Goal: Information Seeking & Learning: Learn about a topic

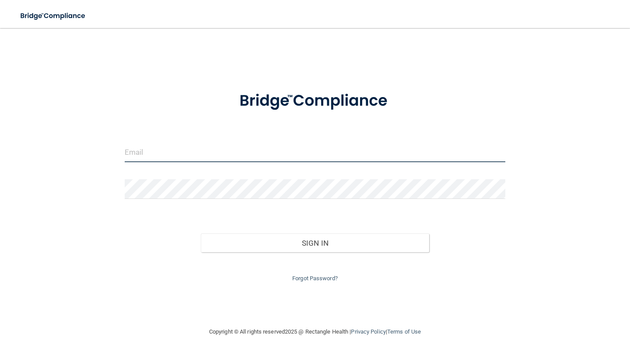
click at [187, 155] on input "email" at bounding box center [315, 153] width 381 height 20
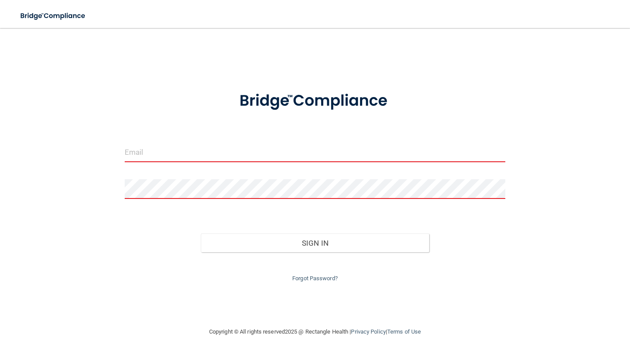
click at [193, 154] on input "email" at bounding box center [315, 153] width 381 height 20
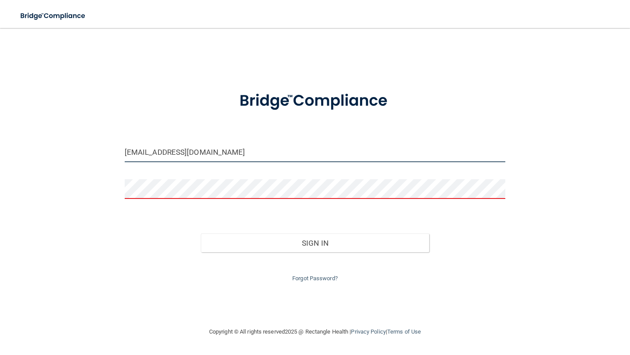
type input "[EMAIL_ADDRESS][DOMAIN_NAME]"
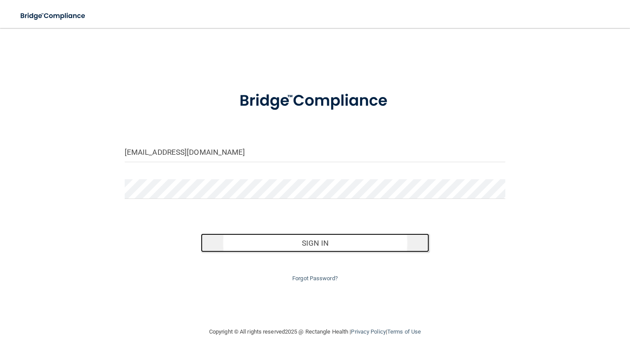
click at [300, 239] on button "Sign In" at bounding box center [315, 243] width 228 height 19
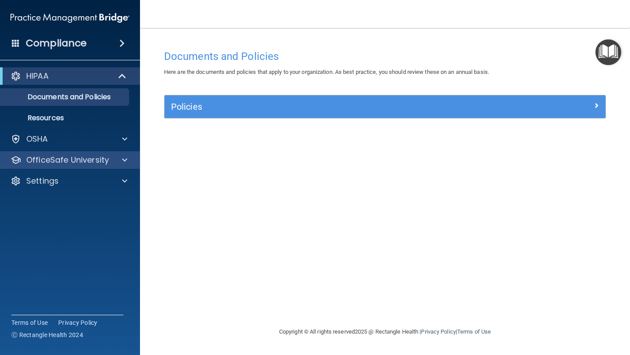
click at [94, 167] on div "OfficeSafe University" at bounding box center [70, 159] width 140 height 17
click at [95, 161] on p "OfficeSafe University" at bounding box center [67, 160] width 83 height 10
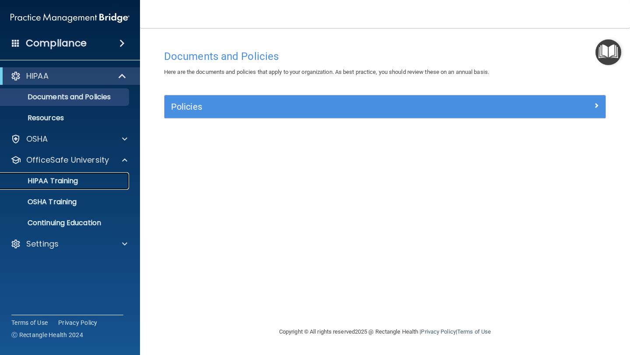
click at [93, 186] on link "HIPAA Training" at bounding box center [60, 180] width 138 height 17
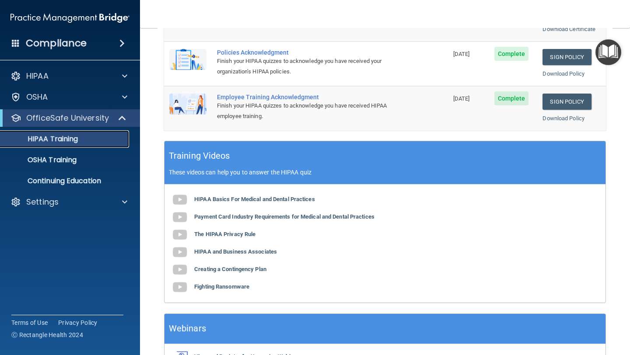
scroll to position [255, 0]
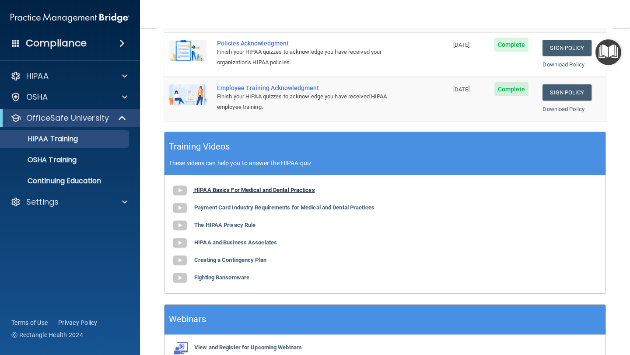
click at [243, 189] on b "HIPAA Basics For Medical and Dental Practices" at bounding box center [254, 190] width 121 height 7
click at [201, 208] on b "Payment Card Industry Requirements for Medical and Dental Practices" at bounding box center [284, 207] width 180 height 7
click at [222, 222] on b "The HIPAA Privacy Rule" at bounding box center [224, 225] width 61 height 7
click at [224, 243] on b "HIPAA and Business Associates" at bounding box center [235, 242] width 83 height 7
click at [214, 258] on b "Creating a Contingency Plan" at bounding box center [230, 260] width 72 height 7
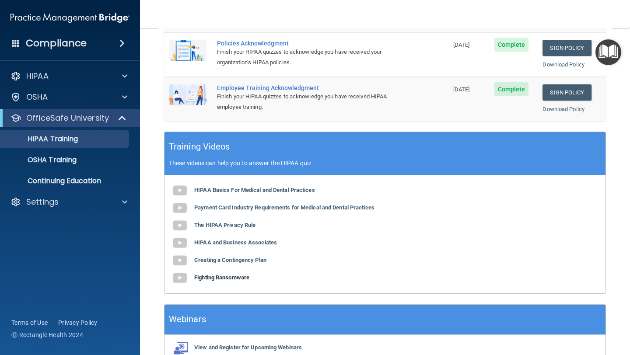
click at [209, 280] on b "Fighting Ransomware" at bounding box center [221, 277] width 55 height 7
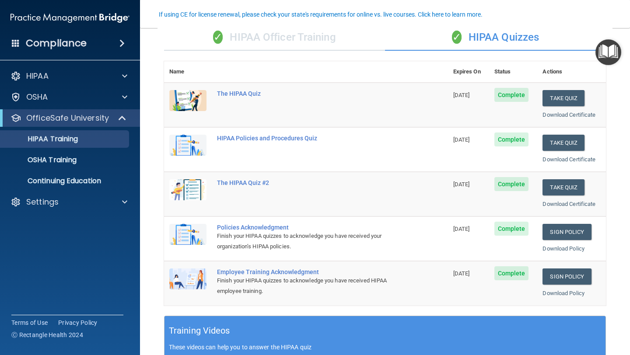
scroll to position [74, 0]
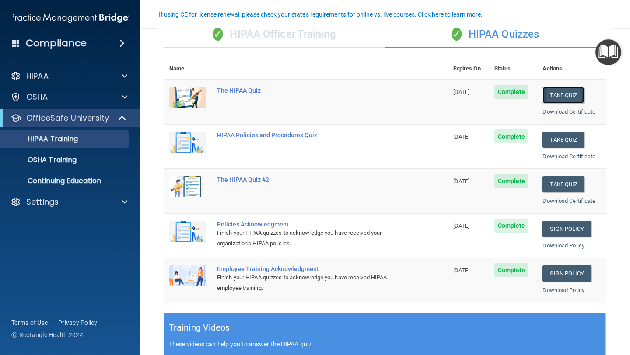
click at [569, 97] on button "Take Quiz" at bounding box center [563, 95] width 42 height 16
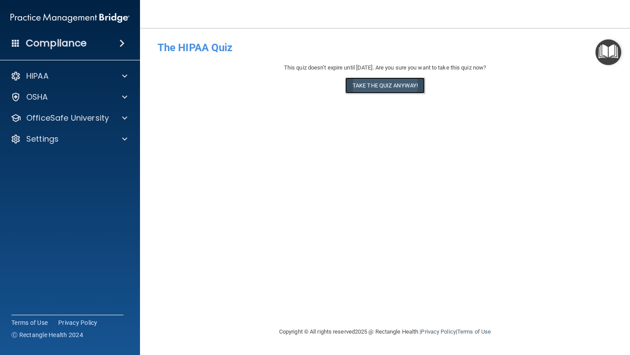
click at [370, 88] on button "Take the quiz anyway!" at bounding box center [385, 85] width 80 height 16
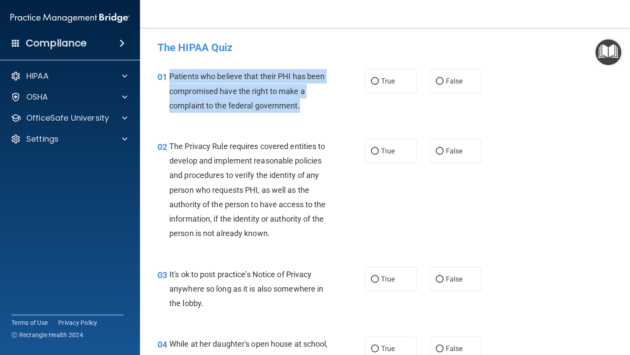
drag, startPoint x: 170, startPoint y: 74, endPoint x: 311, endPoint y: 110, distance: 144.9
click at [311, 110] on div "Patients who believe that their PHI has been compromised have the right to make…" at bounding box center [252, 91] width 166 height 44
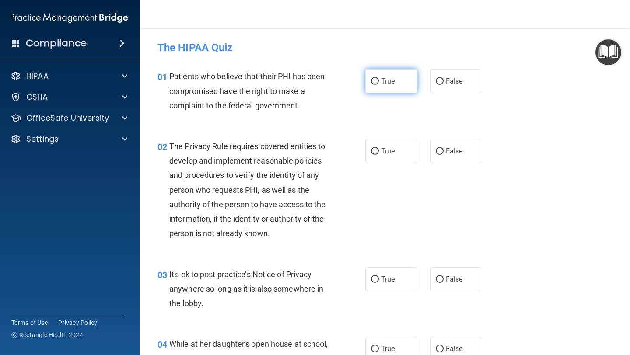
click at [384, 74] on label "True" at bounding box center [391, 81] width 52 height 24
click at [379, 78] on input "True" at bounding box center [375, 81] width 8 height 7
radio input "true"
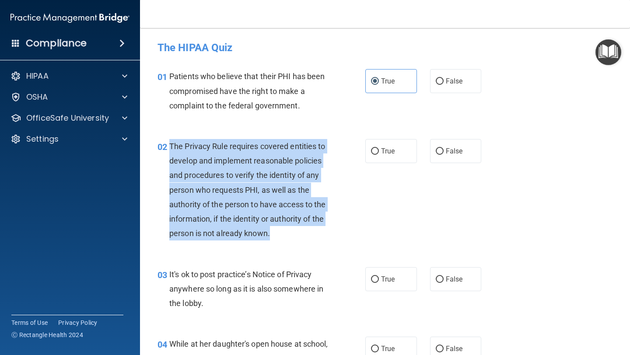
drag, startPoint x: 171, startPoint y: 146, endPoint x: 298, endPoint y: 236, distance: 155.7
click at [298, 236] on div "The Privacy Rule requires covered entities to develop and implement reasonable …" at bounding box center [252, 190] width 166 height 102
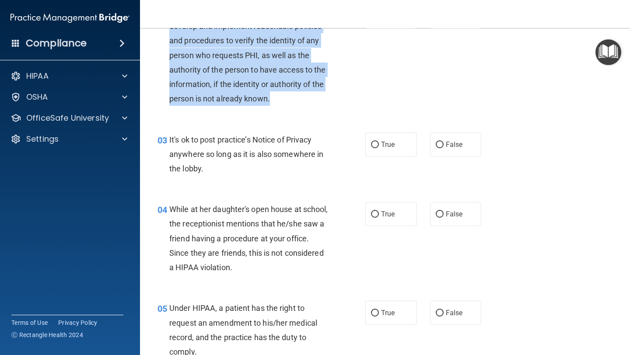
scroll to position [238, 0]
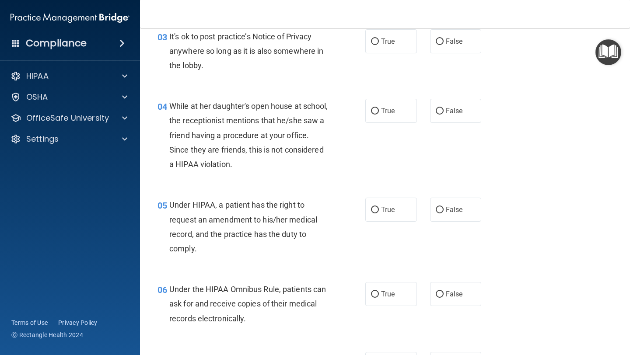
click at [356, 77] on div "03 It's ok to post practice’s Notice of Privacy anywhere so long as it is also …" at bounding box center [261, 53] width 234 height 48
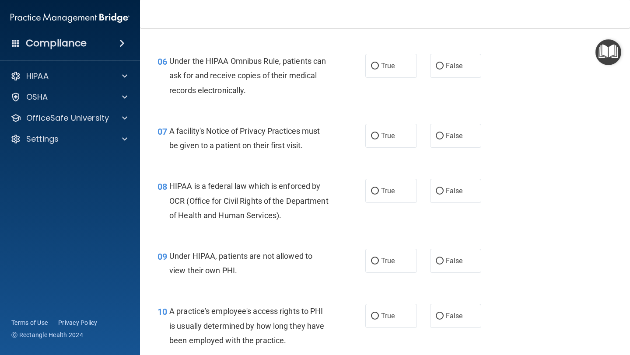
scroll to position [574, 0]
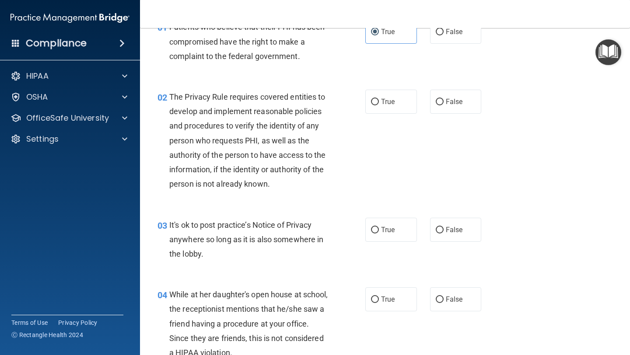
scroll to position [53, 0]
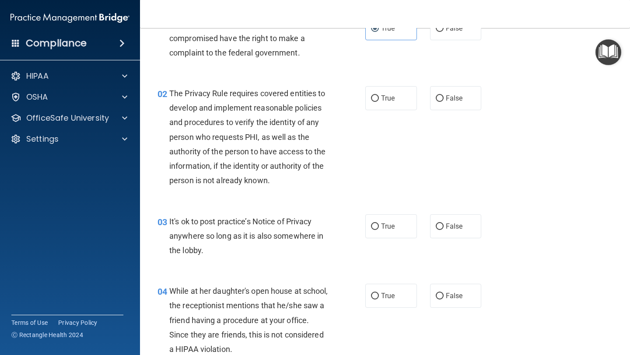
click at [313, 111] on span "The Privacy Rule requires covered entities to develop and implement reasonable …" at bounding box center [247, 137] width 157 height 96
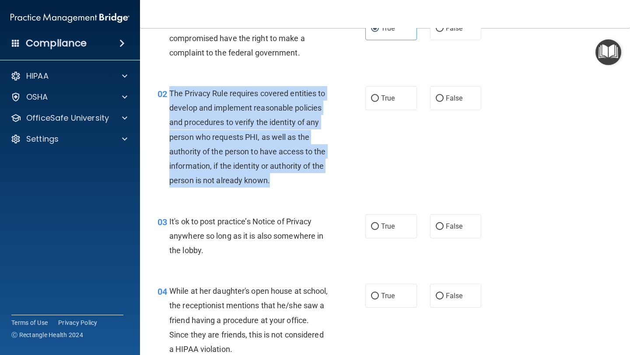
drag, startPoint x: 171, startPoint y: 93, endPoint x: 292, endPoint y: 185, distance: 152.1
click at [292, 185] on div "The Privacy Rule requires covered entities to develop and implement reasonable …" at bounding box center [252, 137] width 166 height 102
click at [377, 98] on input "True" at bounding box center [375, 98] width 8 height 7
radio input "true"
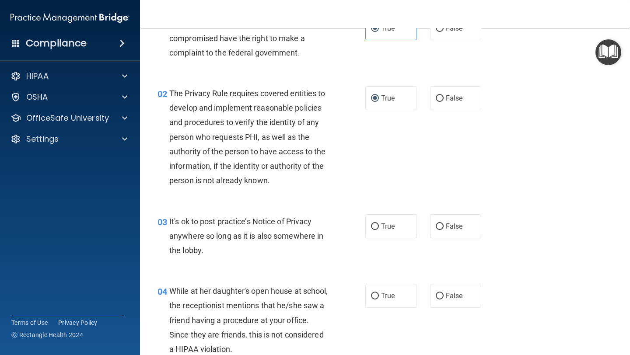
click at [331, 197] on div "02 The Privacy Rule requires covered entities to develop and implement reasonab…" at bounding box center [385, 139] width 468 height 128
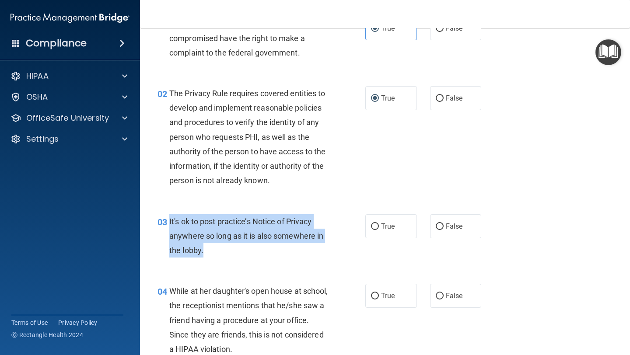
drag, startPoint x: 170, startPoint y: 220, endPoint x: 232, endPoint y: 248, distance: 68.7
click at [232, 248] on div "It's ok to post practice’s Notice of Privacy anywhere so long as it is also som…" at bounding box center [252, 236] width 166 height 44
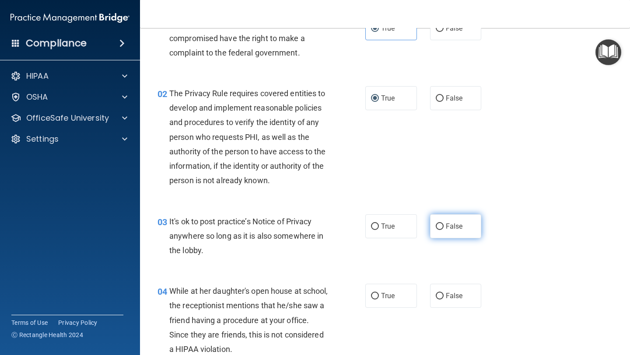
click at [450, 227] on span "False" at bounding box center [454, 226] width 17 height 8
click at [444, 227] on input "False" at bounding box center [440, 227] width 8 height 7
radio input "true"
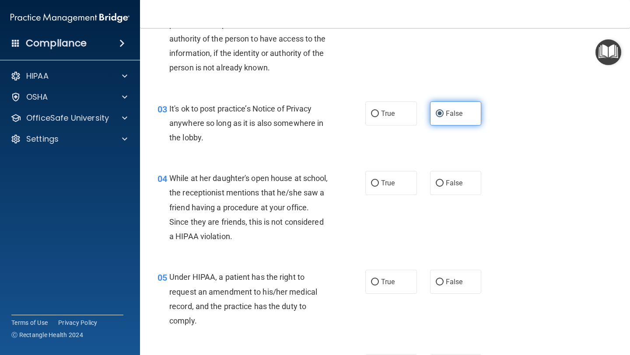
scroll to position [167, 0]
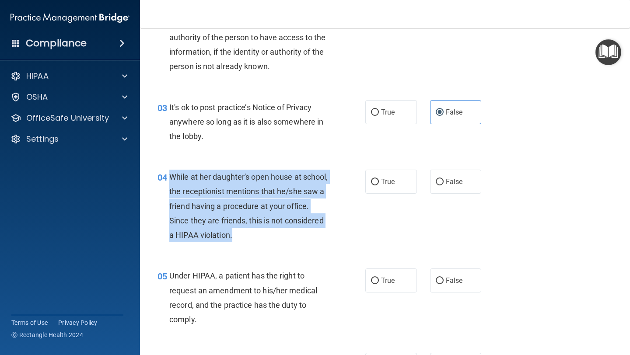
drag, startPoint x: 172, startPoint y: 175, endPoint x: 283, endPoint y: 243, distance: 130.8
click at [283, 243] on div "04 While at her daughter's open house at school, the receptionist mentions that…" at bounding box center [261, 208] width 234 height 77
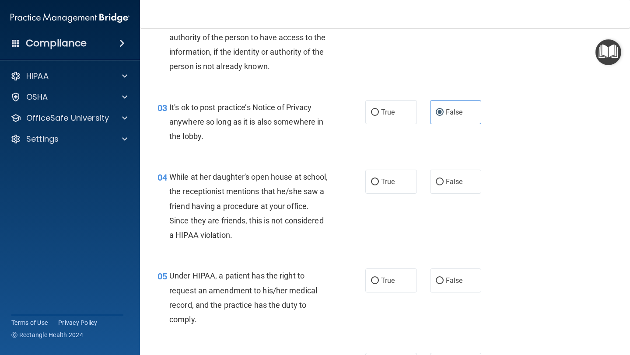
click at [335, 177] on div "04 While at her daughter's open house at school, the receptionist mentions that…" at bounding box center [261, 208] width 234 height 77
click at [445, 180] on label "False" at bounding box center [456, 182] width 52 height 24
click at [444, 180] on input "False" at bounding box center [440, 182] width 8 height 7
radio input "true"
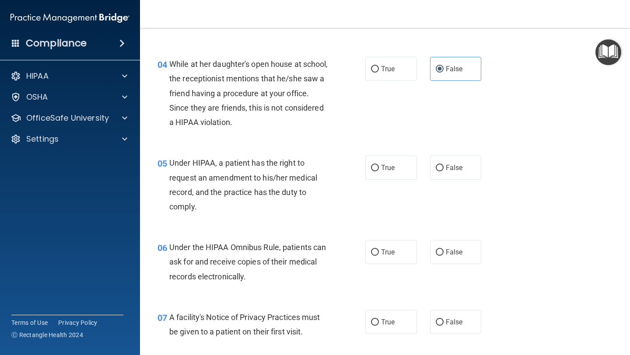
scroll to position [282, 0]
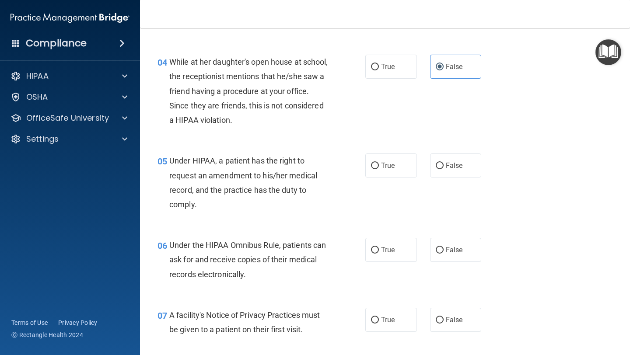
drag, startPoint x: 169, startPoint y: 160, endPoint x: 212, endPoint y: 223, distance: 76.1
click at [212, 223] on div "05 Under HIPAA, a patient has the right to request an amendment to his/her medi…" at bounding box center [385, 185] width 468 height 84
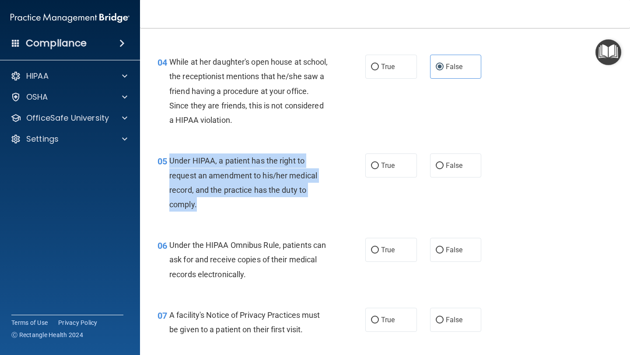
drag, startPoint x: 170, startPoint y: 161, endPoint x: 210, endPoint y: 205, distance: 59.8
click at [210, 205] on div "Under HIPAA, a patient has the right to request an amendment to his/her medical…" at bounding box center [252, 183] width 166 height 58
drag, startPoint x: 171, startPoint y: 161, endPoint x: 206, endPoint y: 213, distance: 62.0
click at [206, 213] on div "05 Under HIPAA, a patient has the right to request an amendment to his/her medi…" at bounding box center [261, 185] width 234 height 63
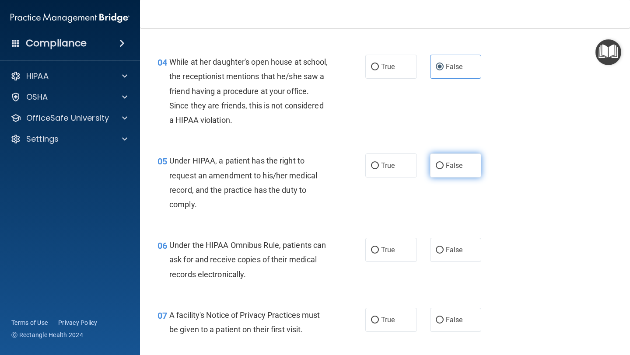
click at [452, 166] on span "False" at bounding box center [454, 165] width 17 height 8
click at [444, 166] on input "False" at bounding box center [440, 166] width 8 height 7
radio input "true"
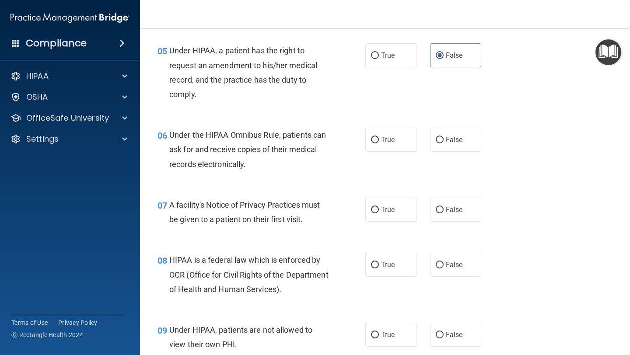
scroll to position [392, 0]
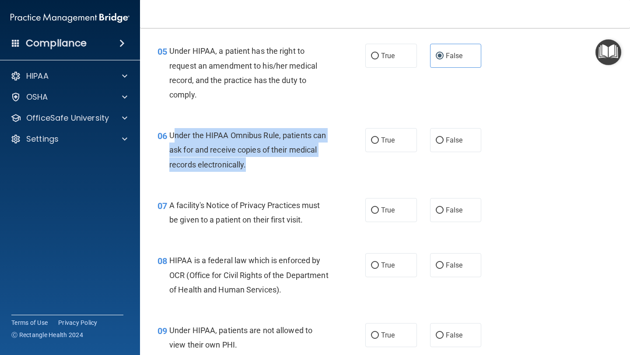
drag, startPoint x: 172, startPoint y: 134, endPoint x: 277, endPoint y: 171, distance: 111.4
click at [277, 171] on div "Under the HIPAA Omnibus Rule, patients can ask for and receive copies of their …" at bounding box center [252, 150] width 166 height 44
drag, startPoint x: 253, startPoint y: 172, endPoint x: 168, endPoint y: 139, distance: 91.6
click at [168, 139] on div "06 Under the HIPAA Omnibus Rule, patients can ask for and receive copies of the…" at bounding box center [261, 152] width 234 height 48
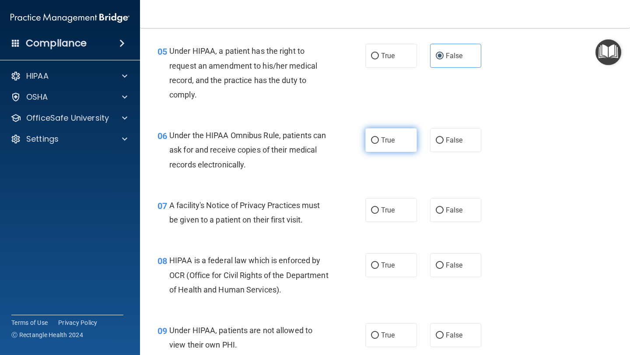
click at [384, 143] on span "True" at bounding box center [388, 140] width 14 height 8
click at [379, 143] on input "True" at bounding box center [375, 140] width 8 height 7
radio input "true"
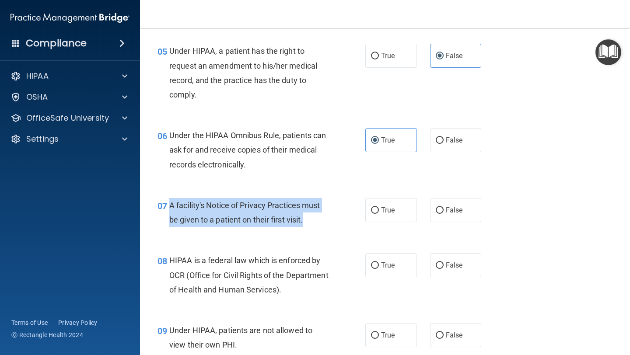
drag, startPoint x: 171, startPoint y: 206, endPoint x: 339, endPoint y: 221, distance: 167.8
click at [339, 221] on div "07 A facility's Notice of Privacy Practices must be given to a patient on their…" at bounding box center [261, 214] width 234 height 33
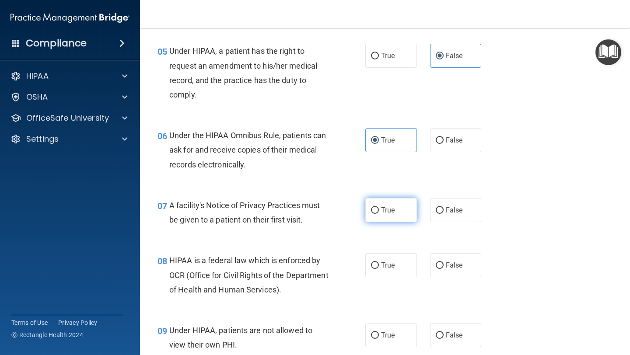
click at [383, 210] on span "True" at bounding box center [388, 210] width 14 height 8
click at [379, 210] on input "True" at bounding box center [375, 210] width 8 height 7
radio input "true"
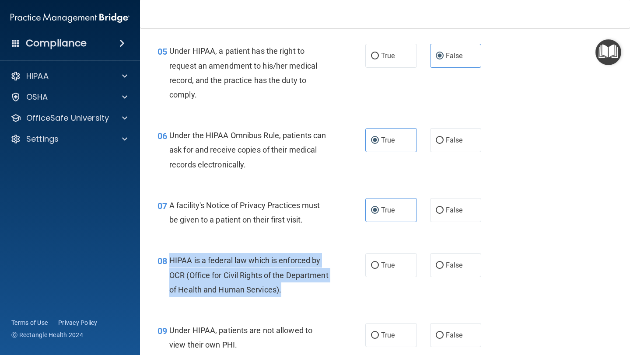
drag, startPoint x: 171, startPoint y: 259, endPoint x: 347, endPoint y: 293, distance: 179.9
click at [347, 293] on div "08 HIPAA is a federal law which is enforced by OCR (Office for Civil Rights of …" at bounding box center [261, 277] width 234 height 48
click at [377, 264] on input "True" at bounding box center [375, 265] width 8 height 7
radio input "true"
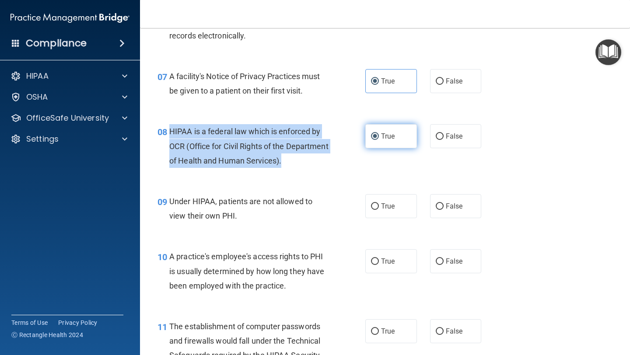
scroll to position [522, 0]
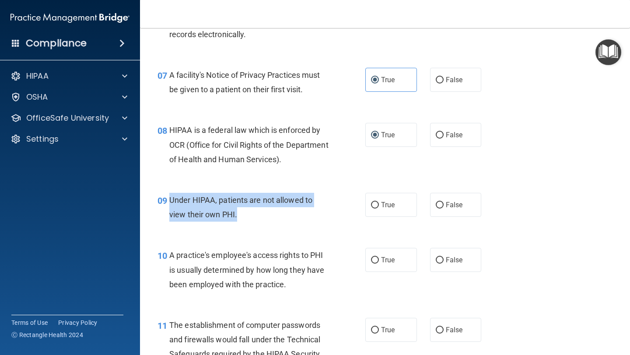
drag, startPoint x: 170, startPoint y: 199, endPoint x: 260, endPoint y: 217, distance: 91.9
click at [260, 217] on div "Under HIPAA, patients are not allowed to view their own PHI." at bounding box center [252, 207] width 166 height 29
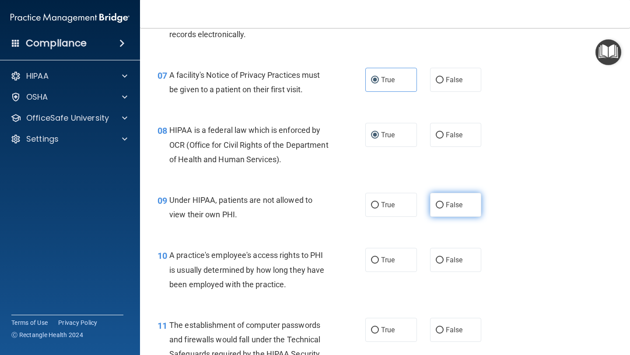
click at [448, 203] on span "False" at bounding box center [454, 205] width 17 height 8
click at [444, 203] on input "False" at bounding box center [440, 205] width 8 height 7
radio input "true"
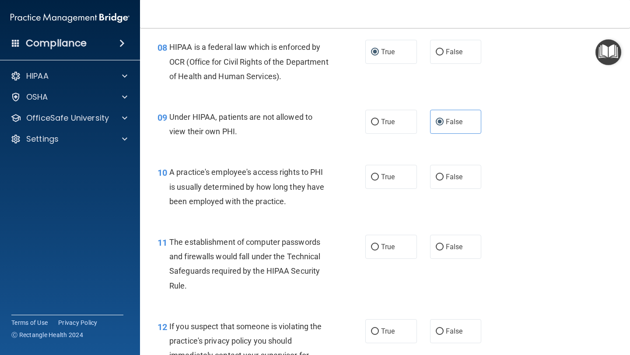
scroll to position [606, 0]
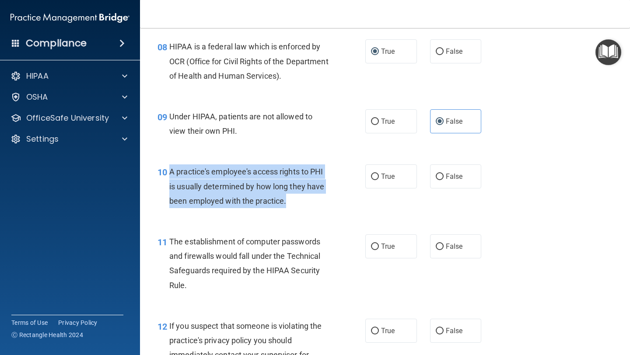
drag, startPoint x: 170, startPoint y: 173, endPoint x: 344, endPoint y: 209, distance: 178.2
click at [344, 209] on div "10 A practice's employee's access rights to PHI is usually determined by how lo…" at bounding box center [261, 188] width 234 height 48
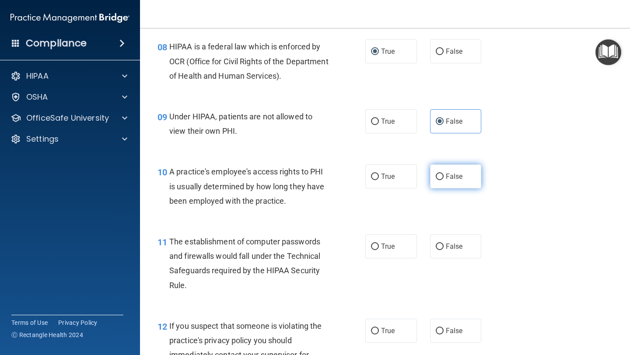
click at [451, 180] on span "False" at bounding box center [454, 176] width 17 height 8
click at [444, 180] on input "False" at bounding box center [440, 177] width 8 height 7
radio input "true"
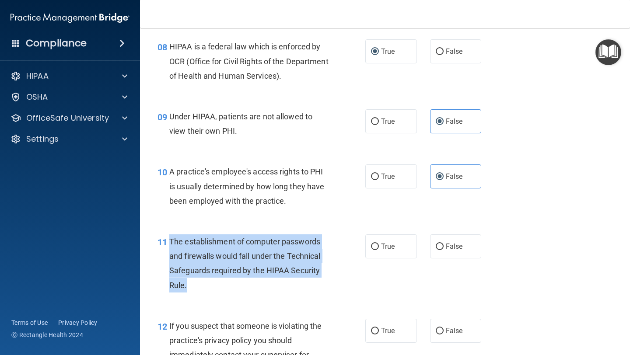
drag, startPoint x: 170, startPoint y: 241, endPoint x: 241, endPoint y: 287, distance: 84.6
click at [241, 287] on div "The establishment of computer passwords and firewalls would fall under the Tech…" at bounding box center [252, 263] width 166 height 58
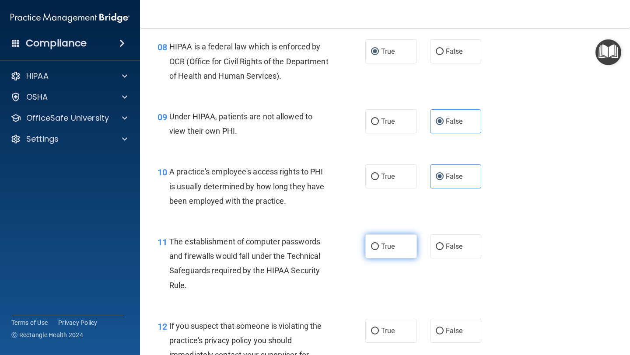
click at [379, 246] on label "True" at bounding box center [391, 246] width 52 height 24
click at [379, 246] on input "True" at bounding box center [375, 247] width 8 height 7
radio input "true"
